Goal: Check status: Check status

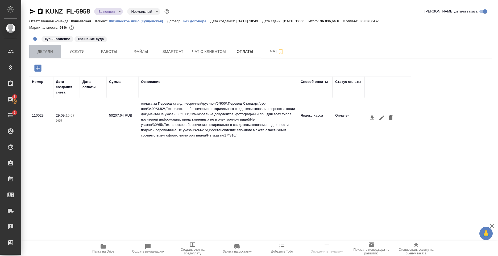
click at [55, 52] on span "Детали" at bounding box center [45, 51] width 26 height 7
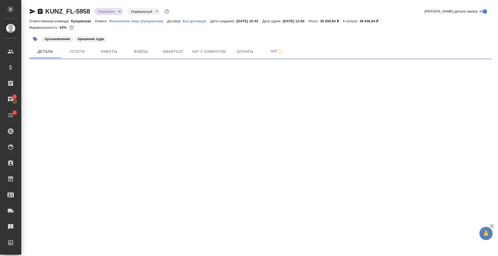
select select "RU"
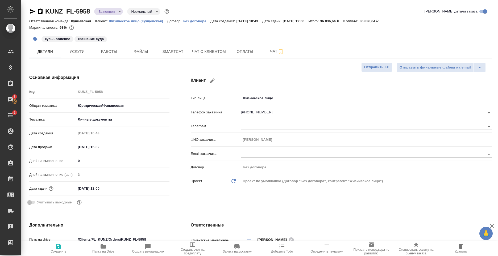
type textarea "x"
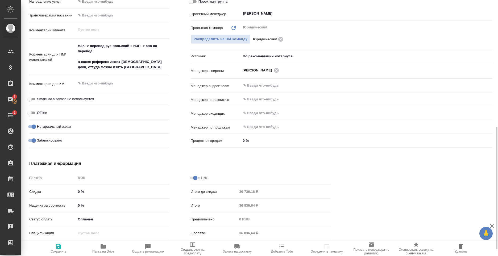
scroll to position [280, 0]
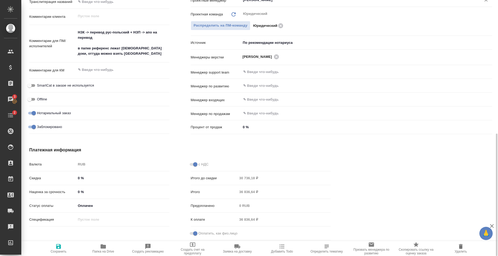
type textarea "x"
